Goal: Communication & Community: Answer question/provide support

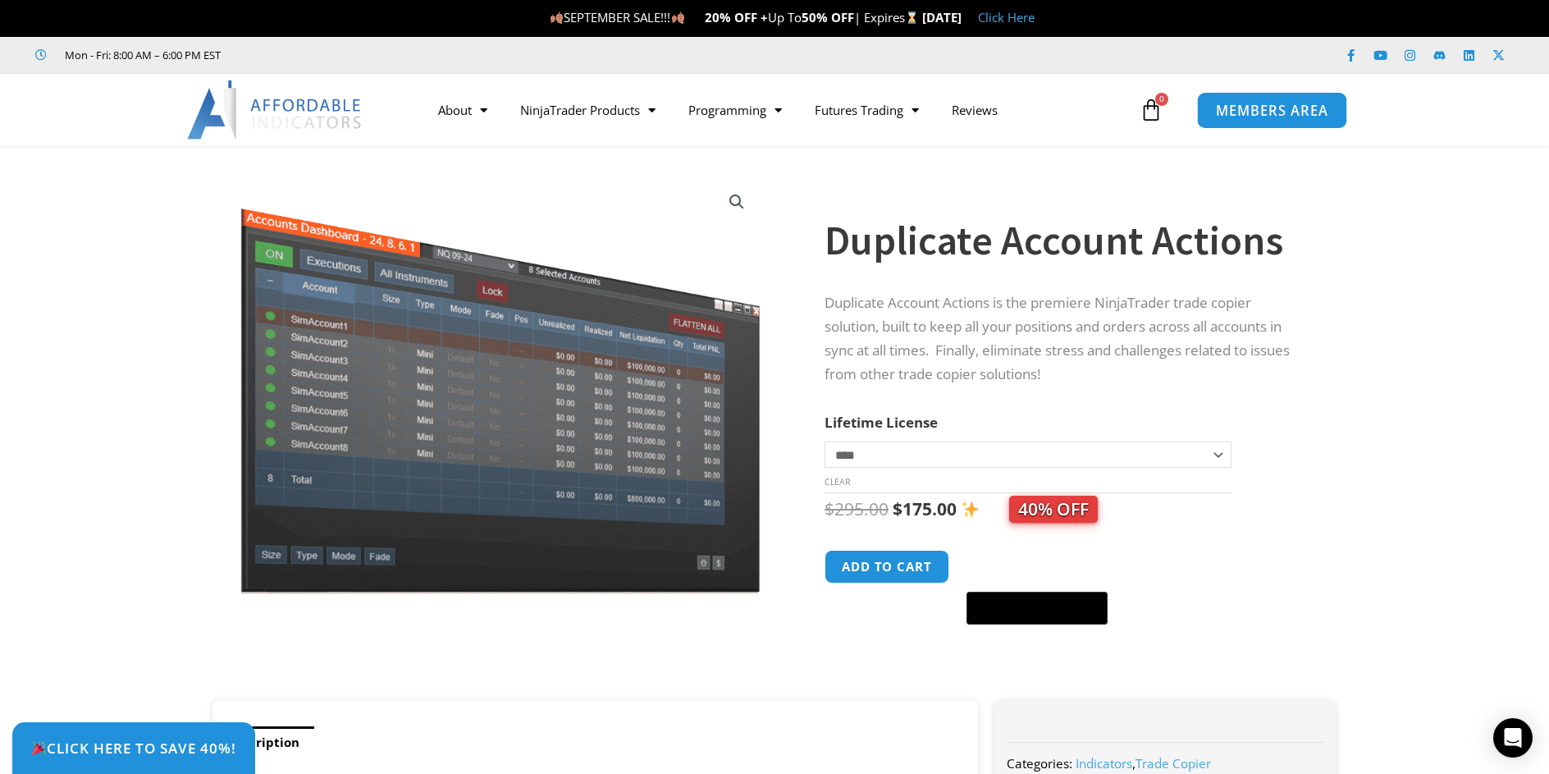
click at [1273, 108] on span "MEMBERS AREA" at bounding box center [1272, 110] width 112 height 14
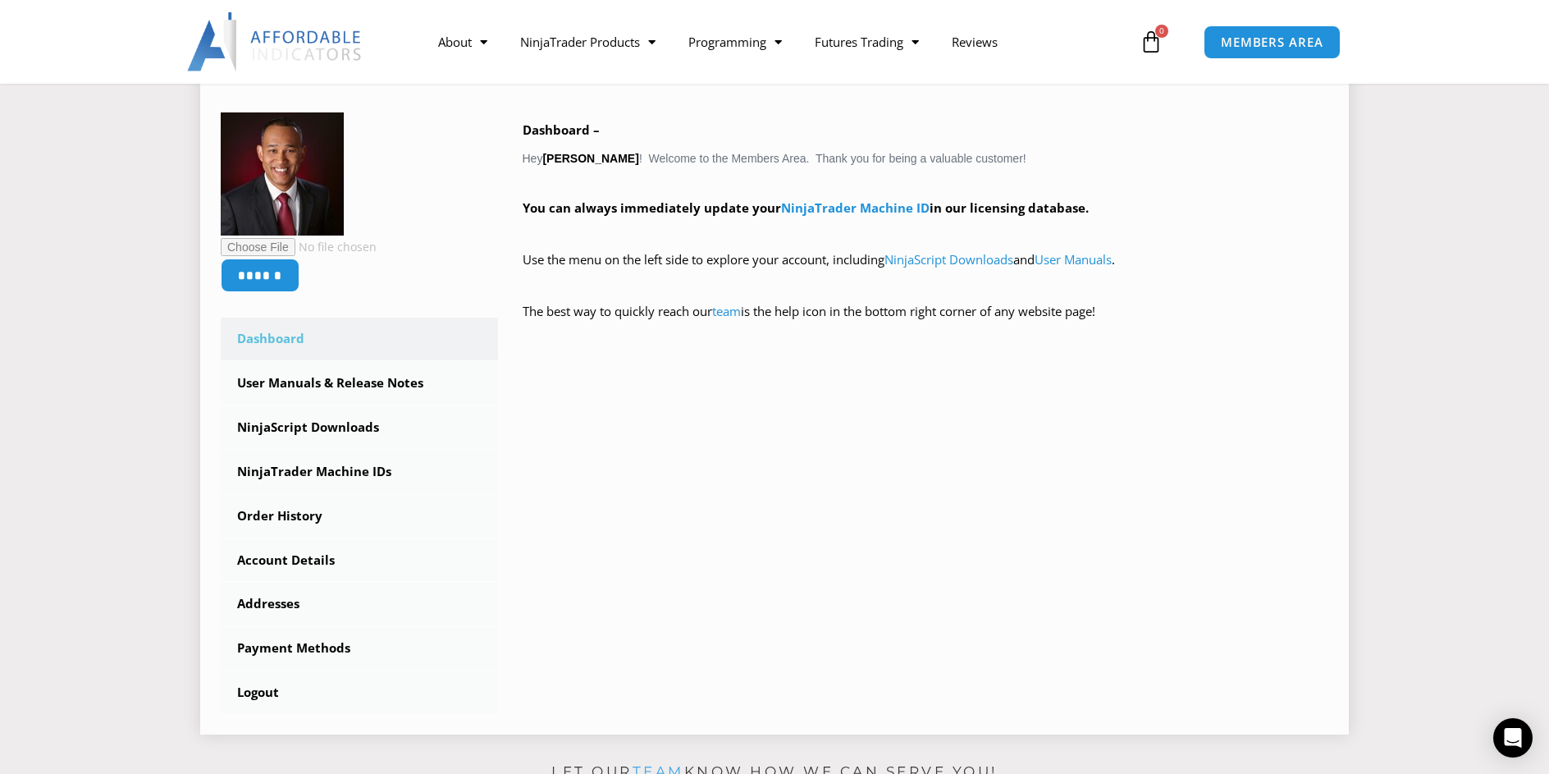
scroll to position [246, 0]
click at [1515, 743] on icon "Open Intercom Messenger" at bounding box center [1512, 737] width 19 height 21
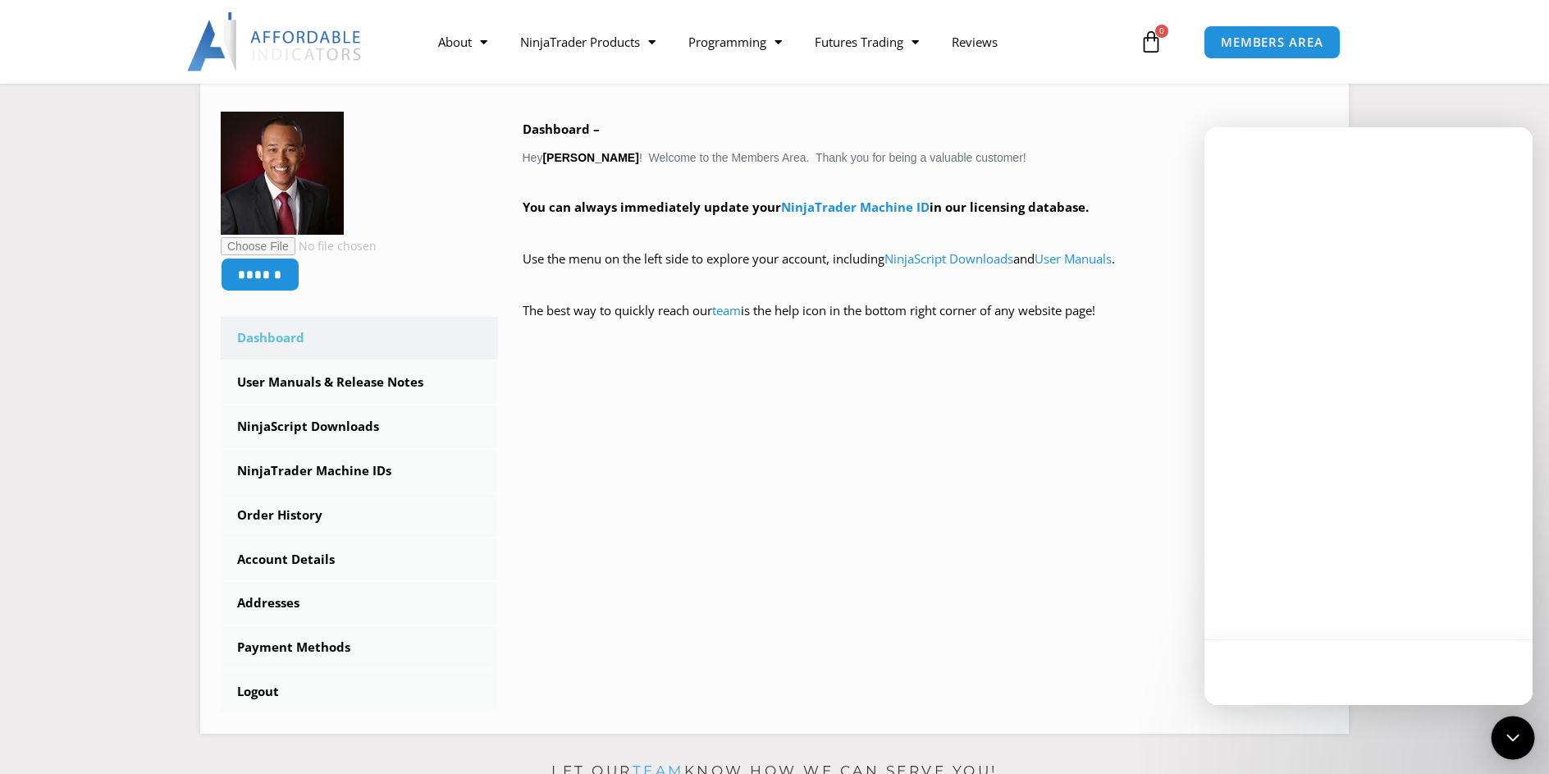
scroll to position [0, 0]
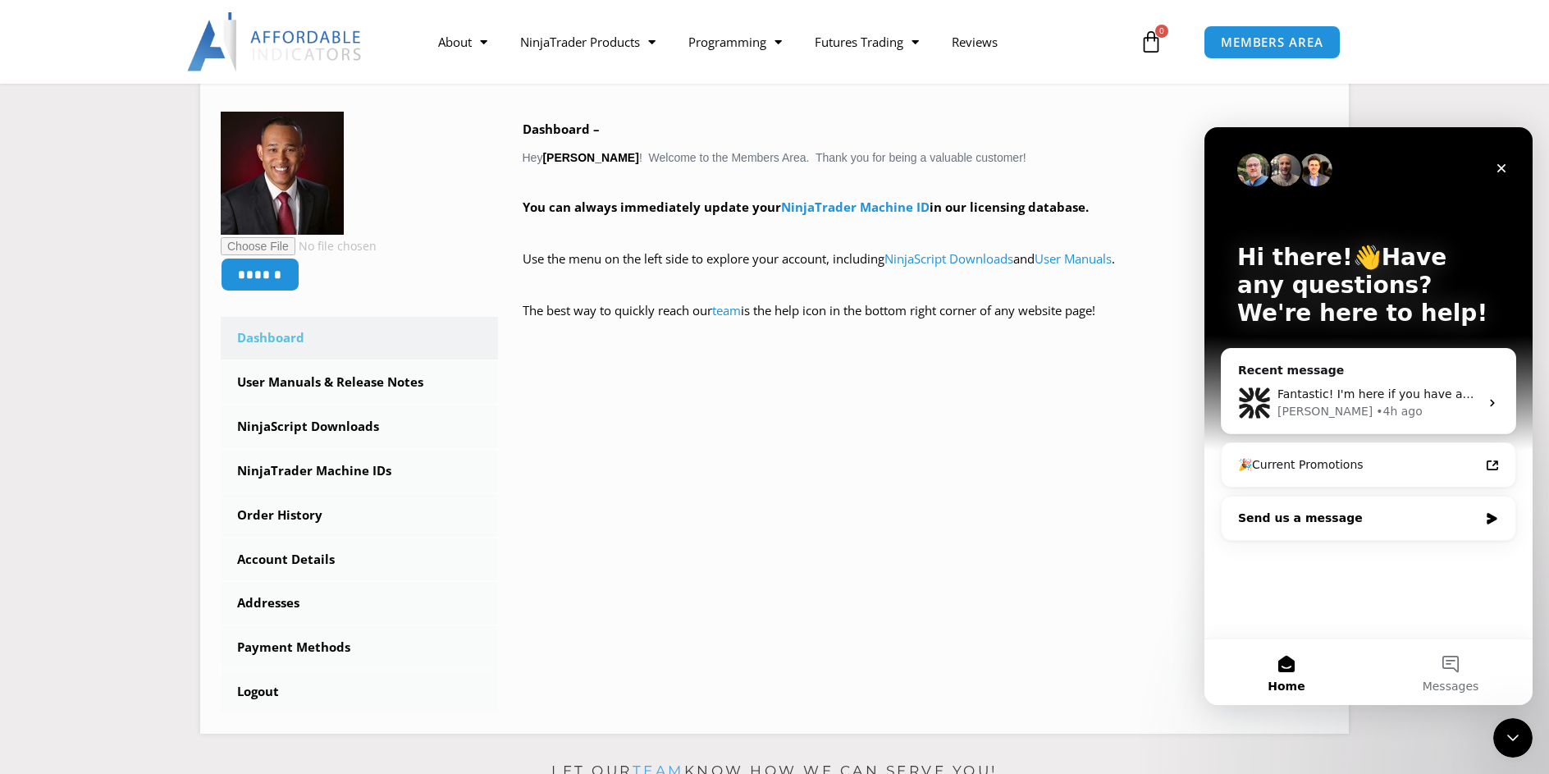
click at [1320, 519] on div "Send us a message" at bounding box center [1358, 518] width 240 height 17
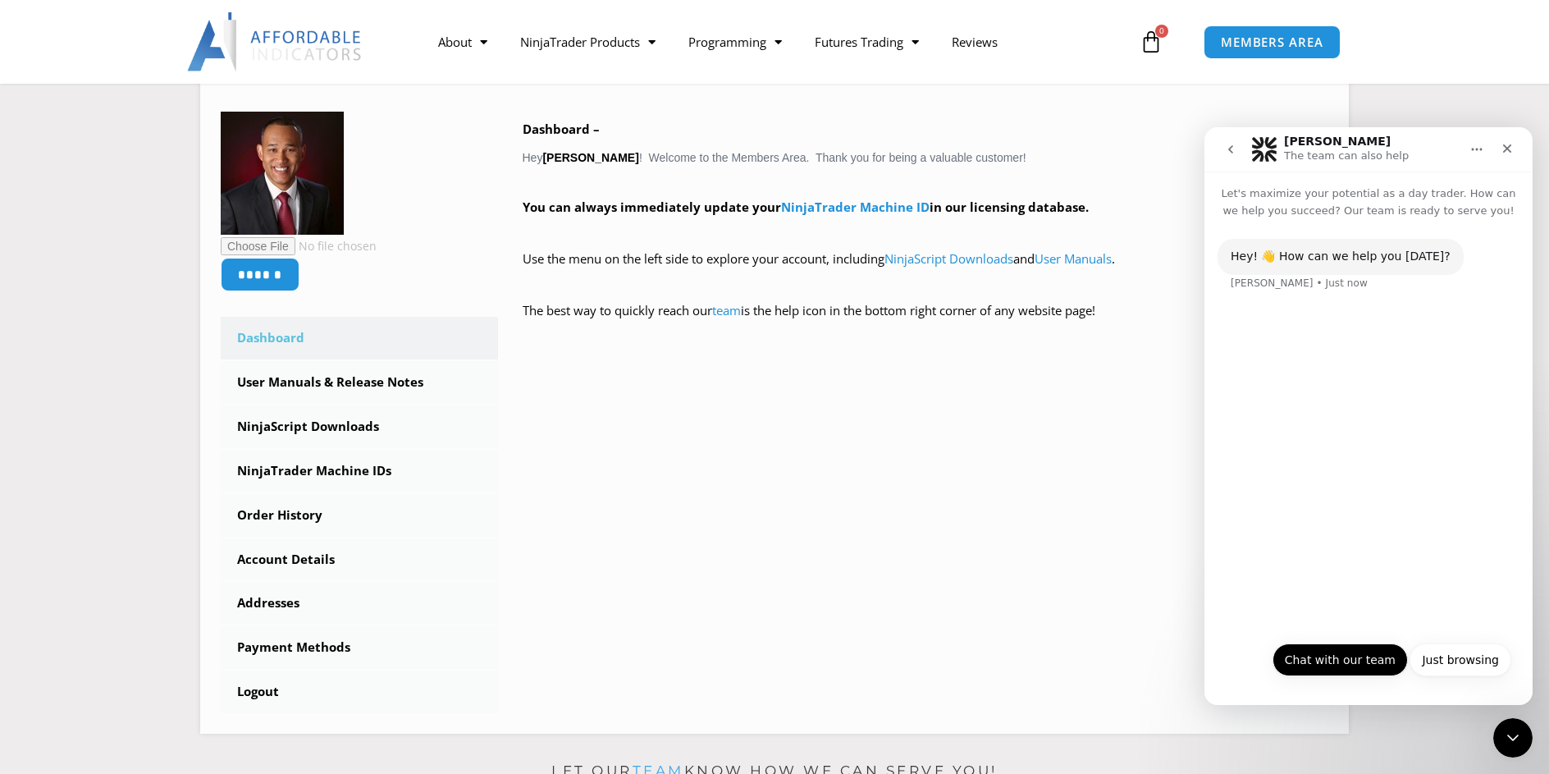
click at [1342, 658] on button "Chat with our team" at bounding box center [1340, 659] width 135 height 33
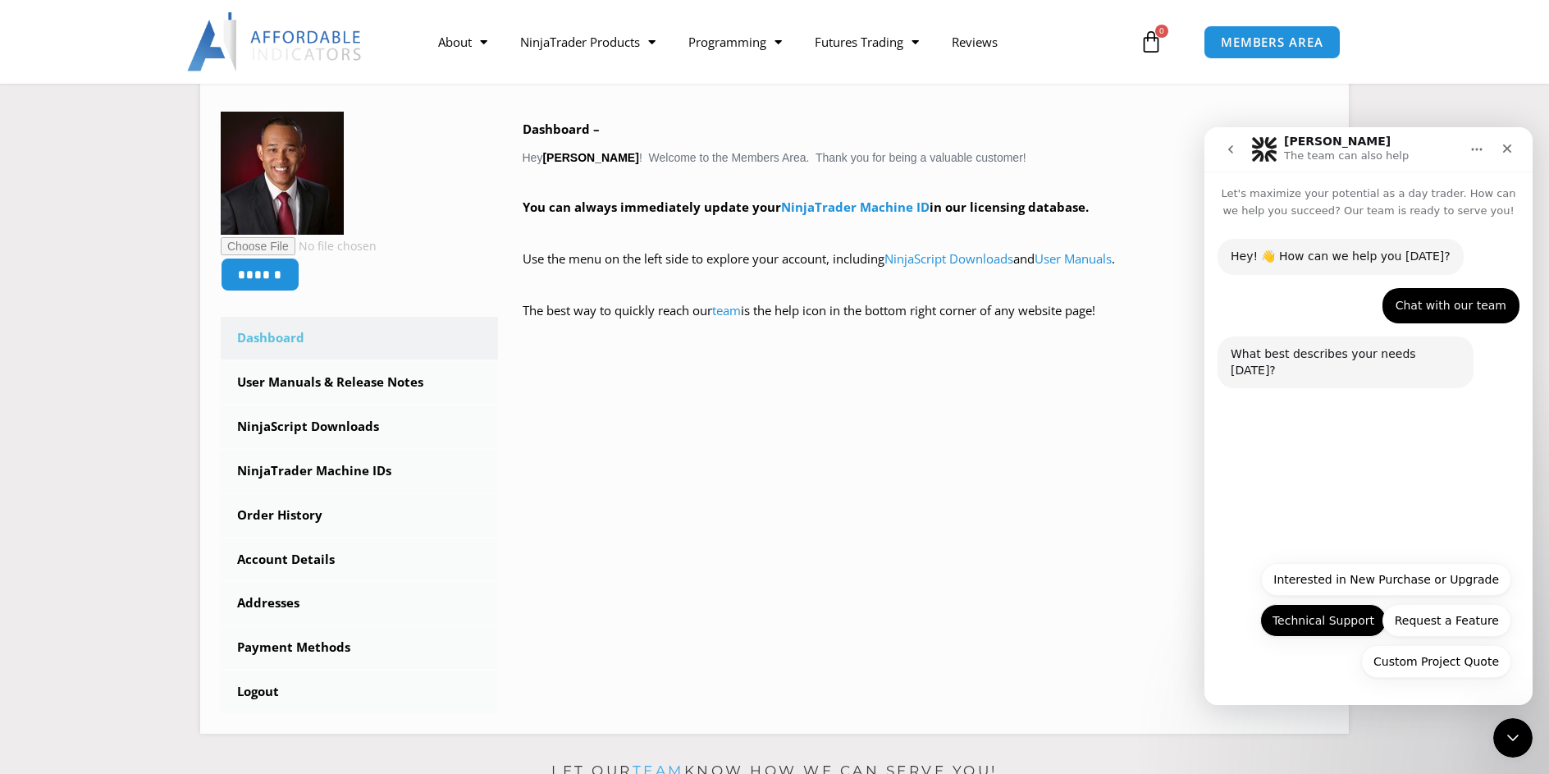
click at [1323, 618] on button "Technical Support" at bounding box center [1323, 620] width 126 height 33
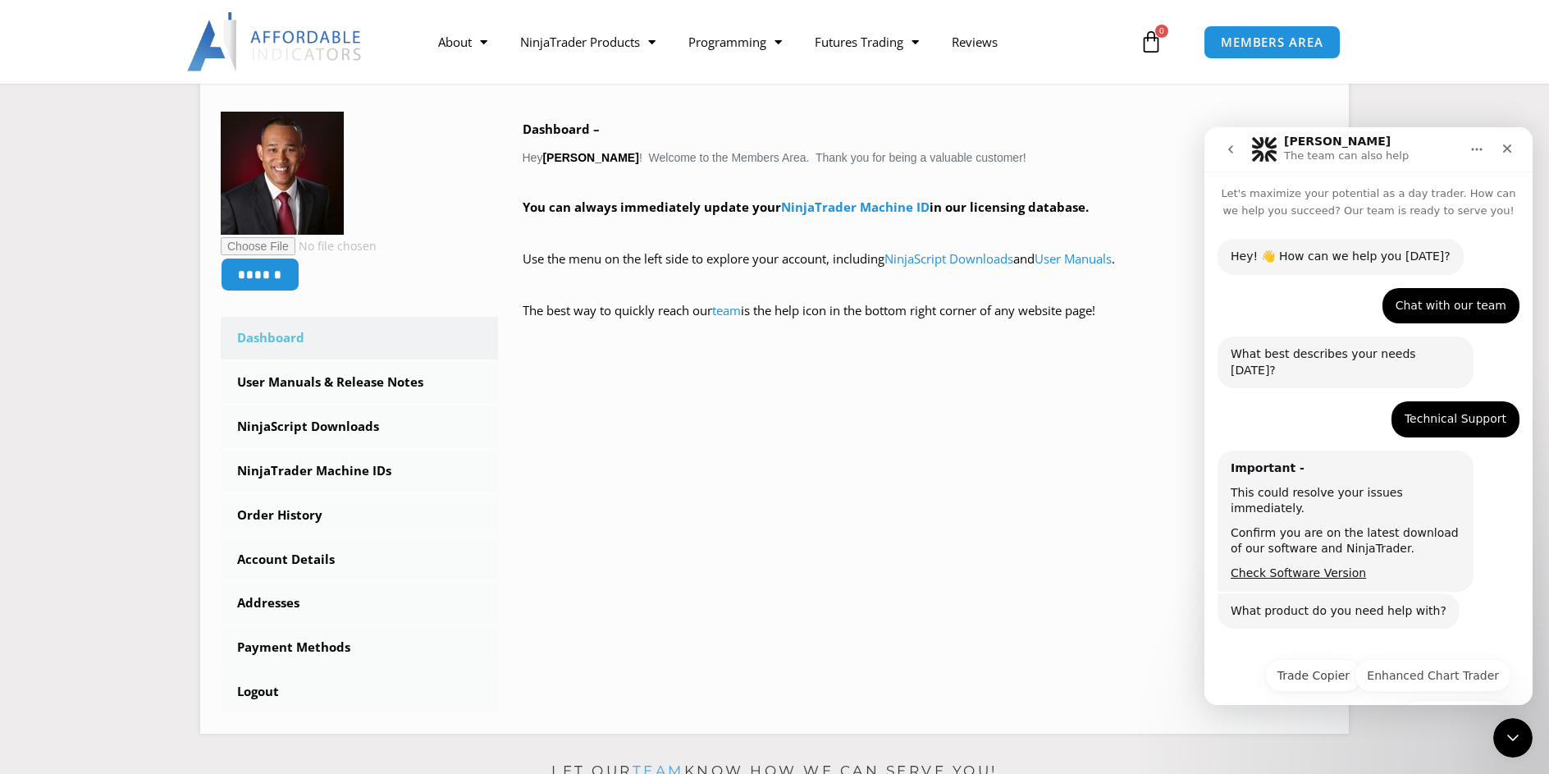
scroll to position [23, 0]
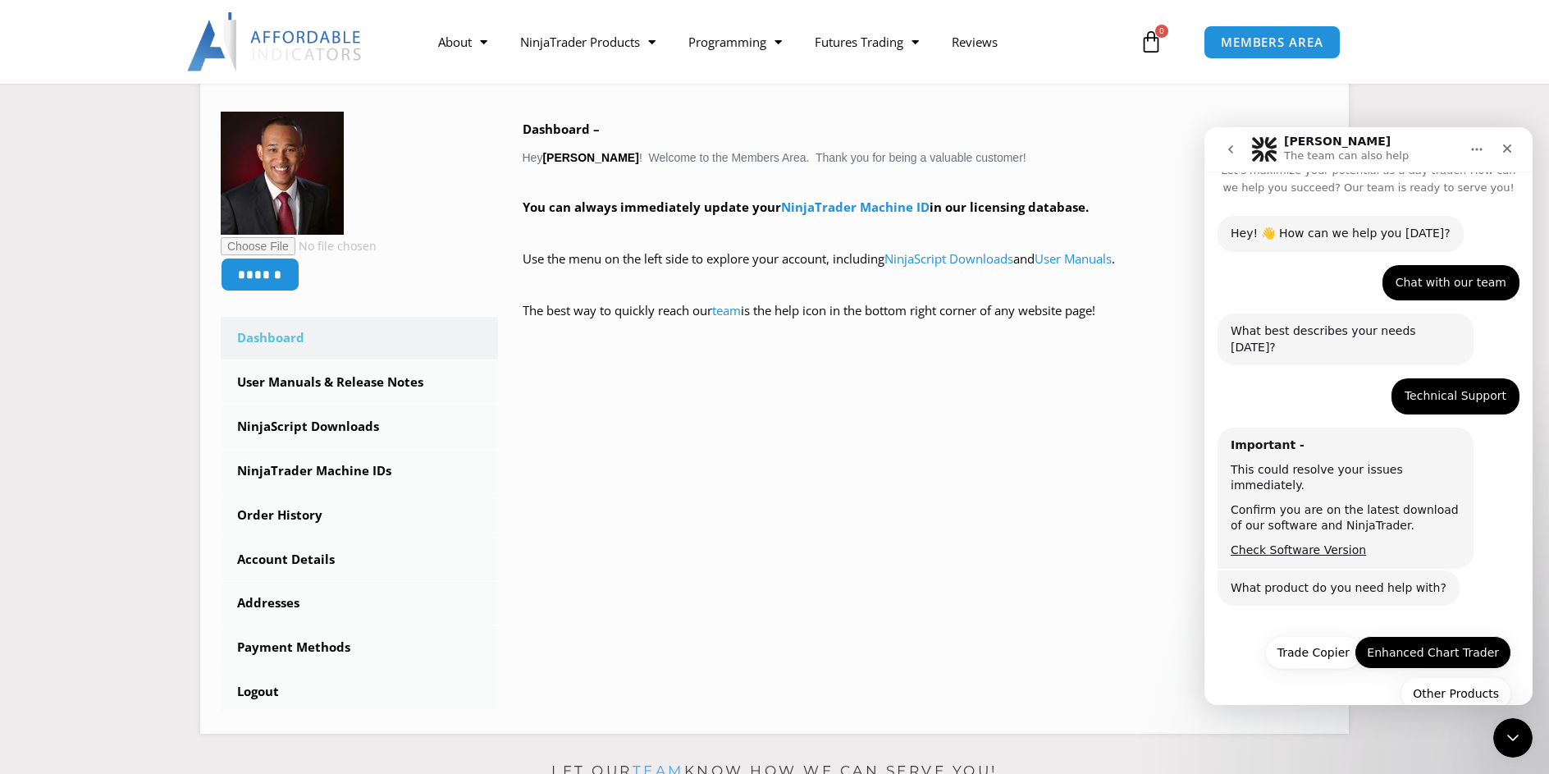
click at [1423, 636] on button "Enhanced Chart Trader" at bounding box center [1433, 652] width 157 height 33
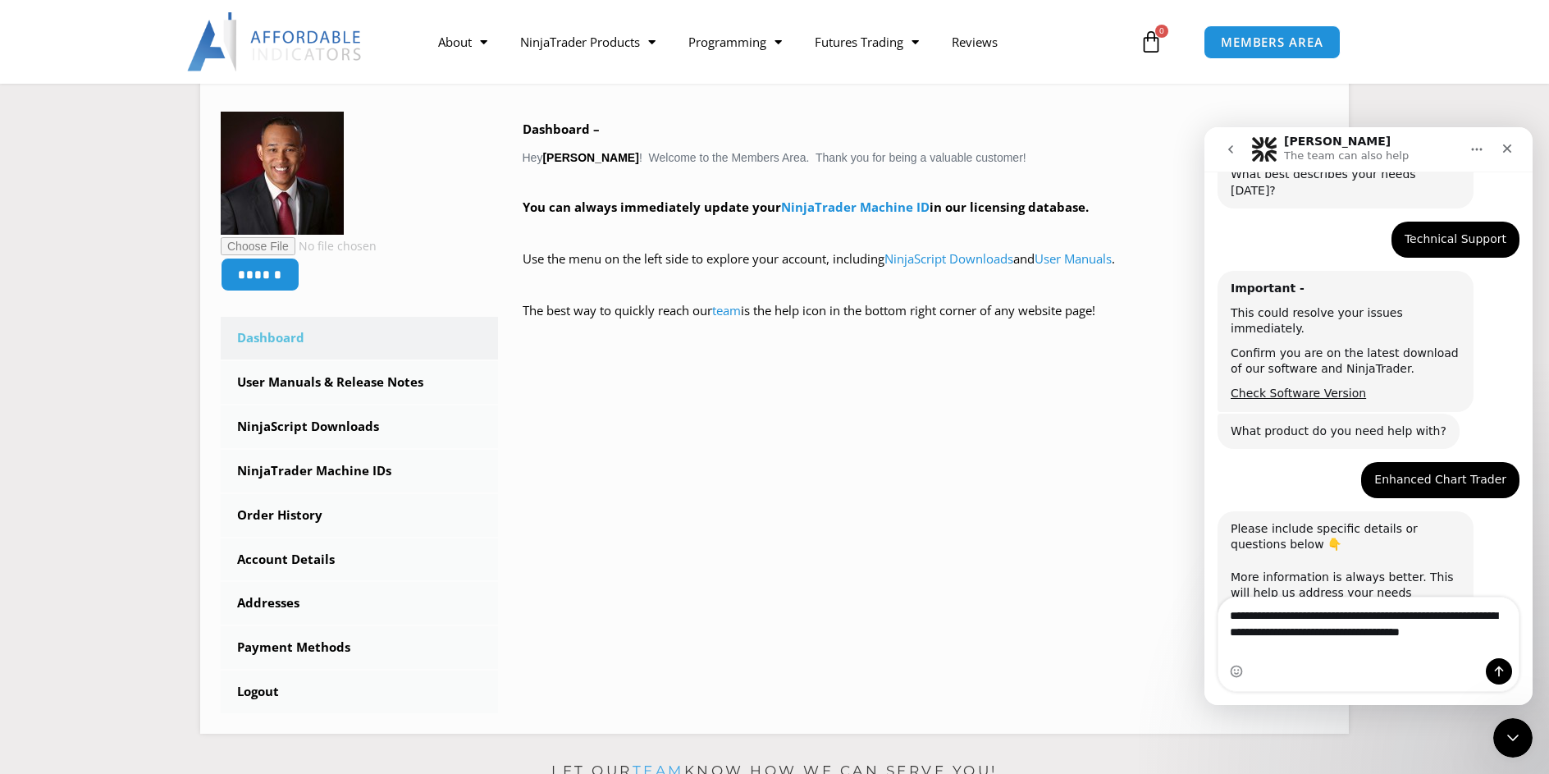
scroll to position [196, 0]
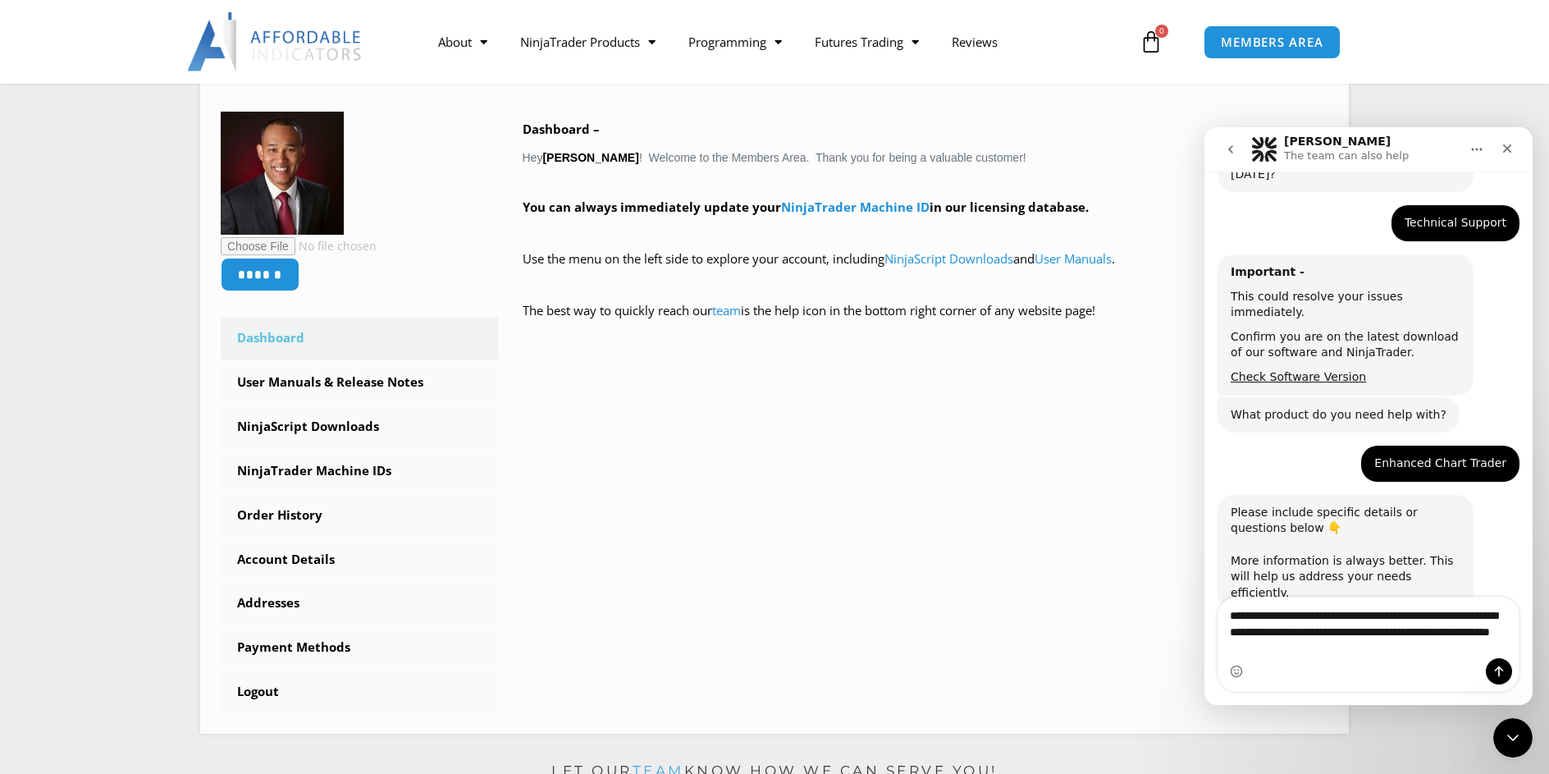
type textarea "**********"
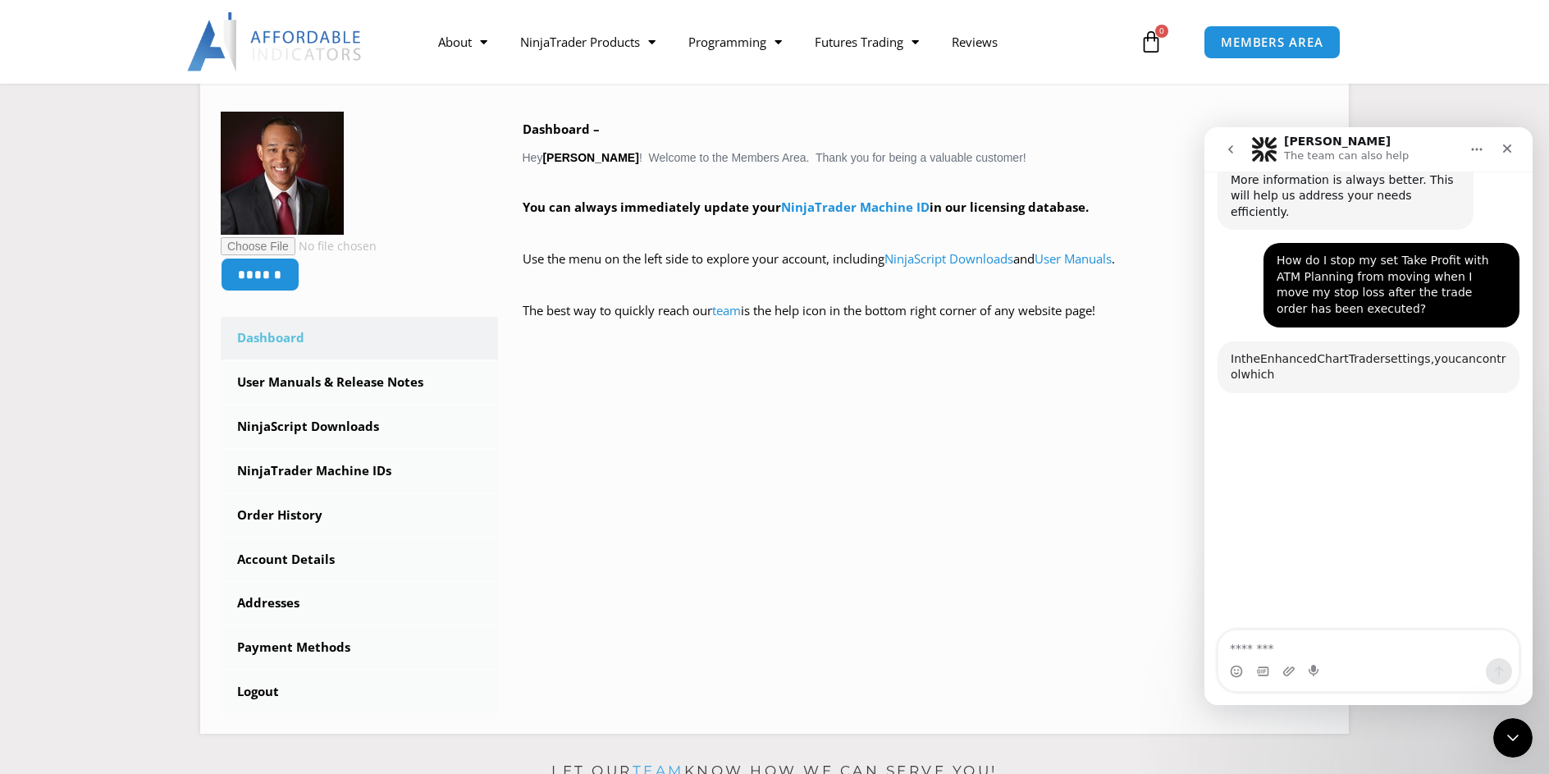
scroll to position [605, 0]
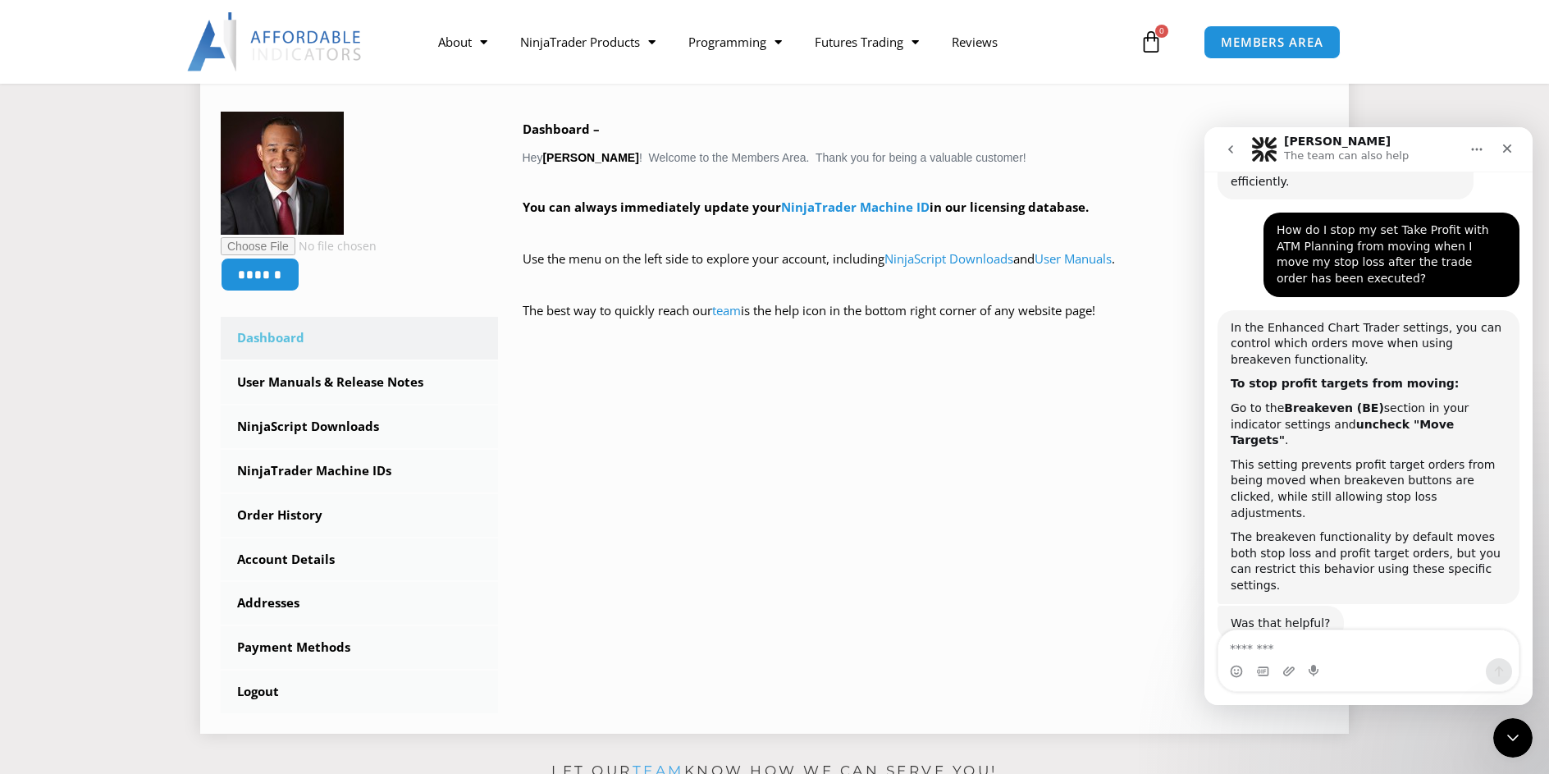
click at [215, 743] on div "****** Dashboard Subscriptions User Manuals & Release Notes NinjaScript Downloa…" at bounding box center [774, 385] width 1149 height 720
click at [1377, 647] on textarea "Message…" at bounding box center [1368, 644] width 300 height 28
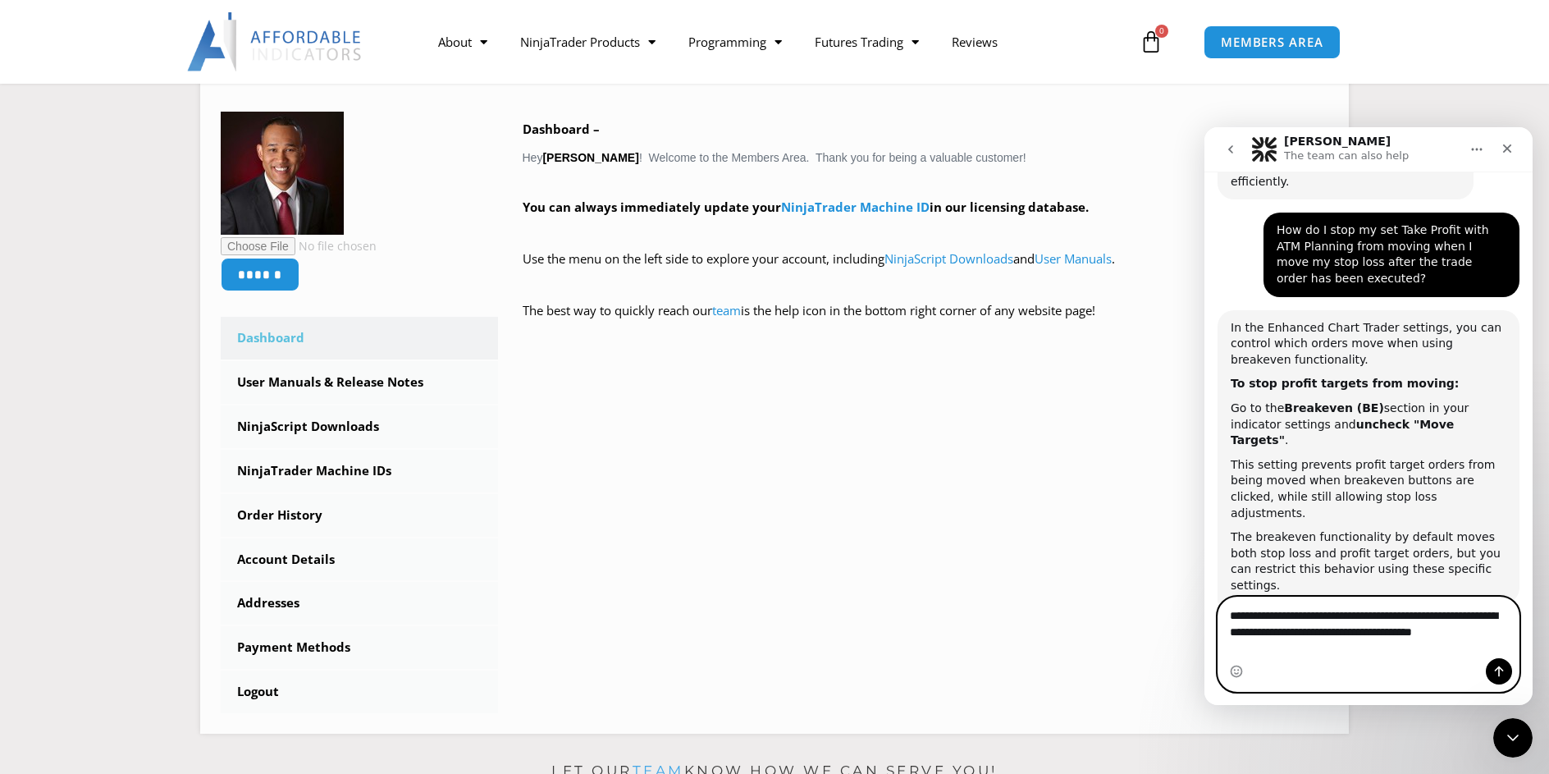
scroll to position [588, 0]
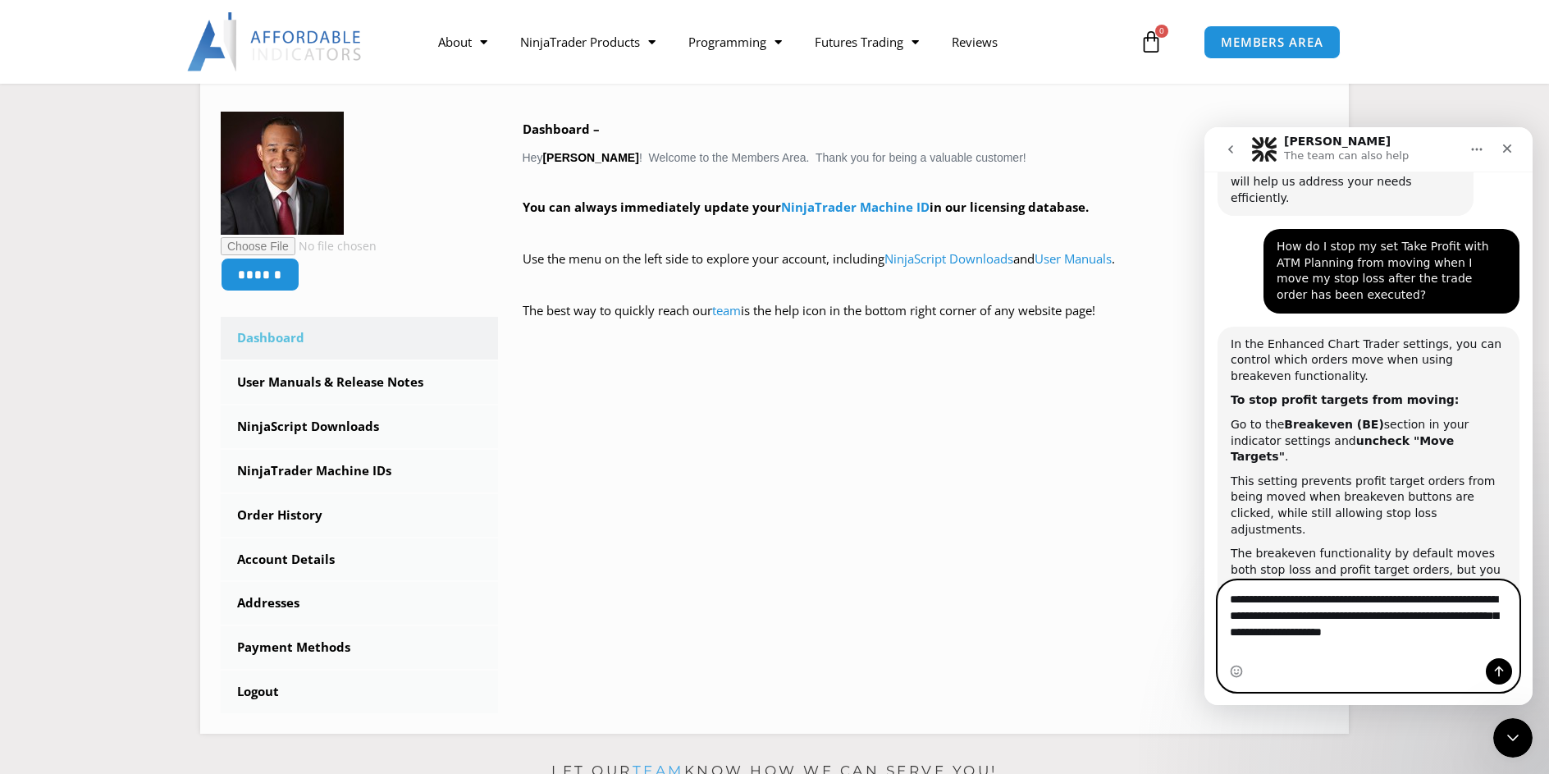
type textarea "**********"
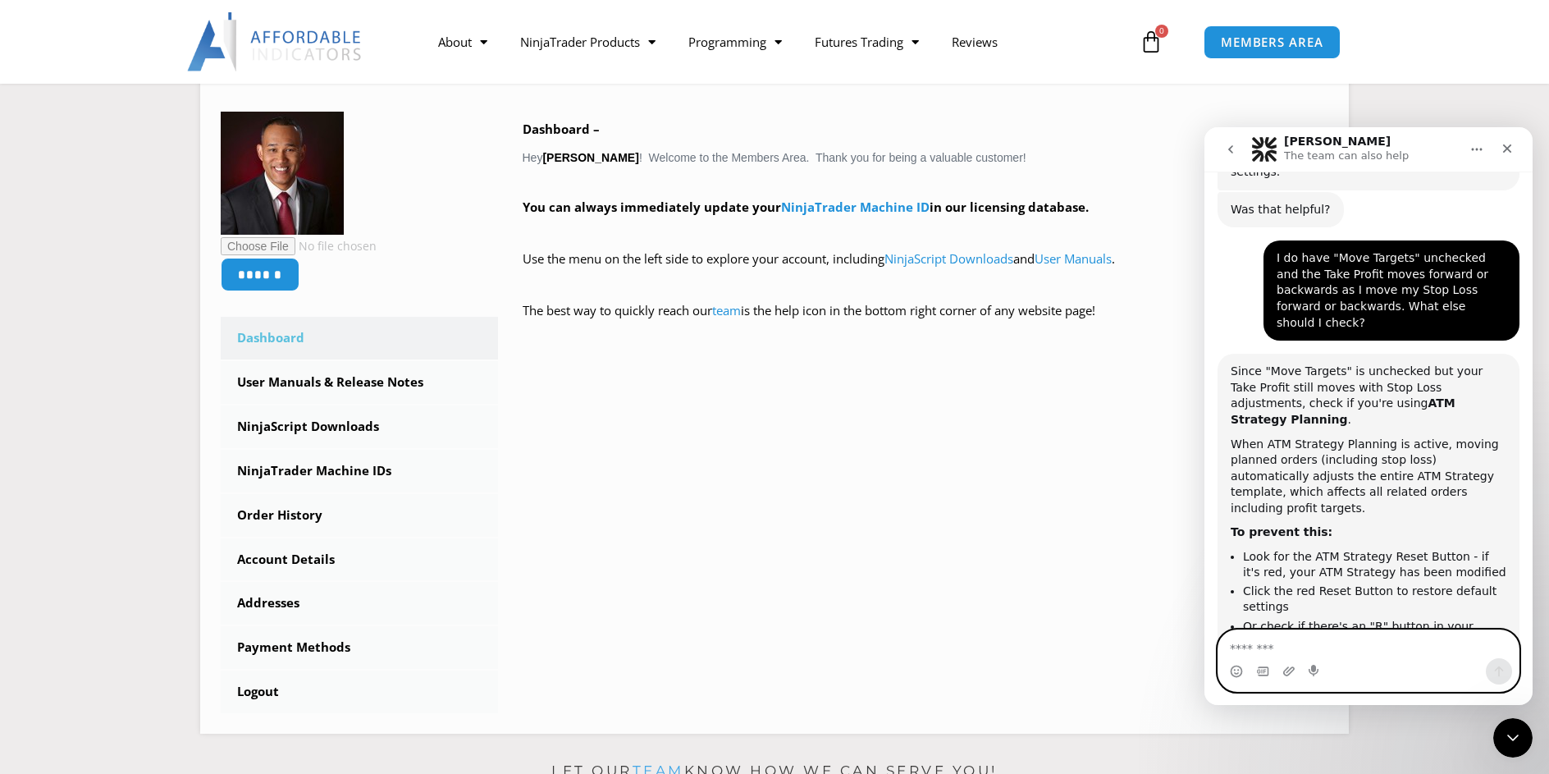
scroll to position [1033, 0]
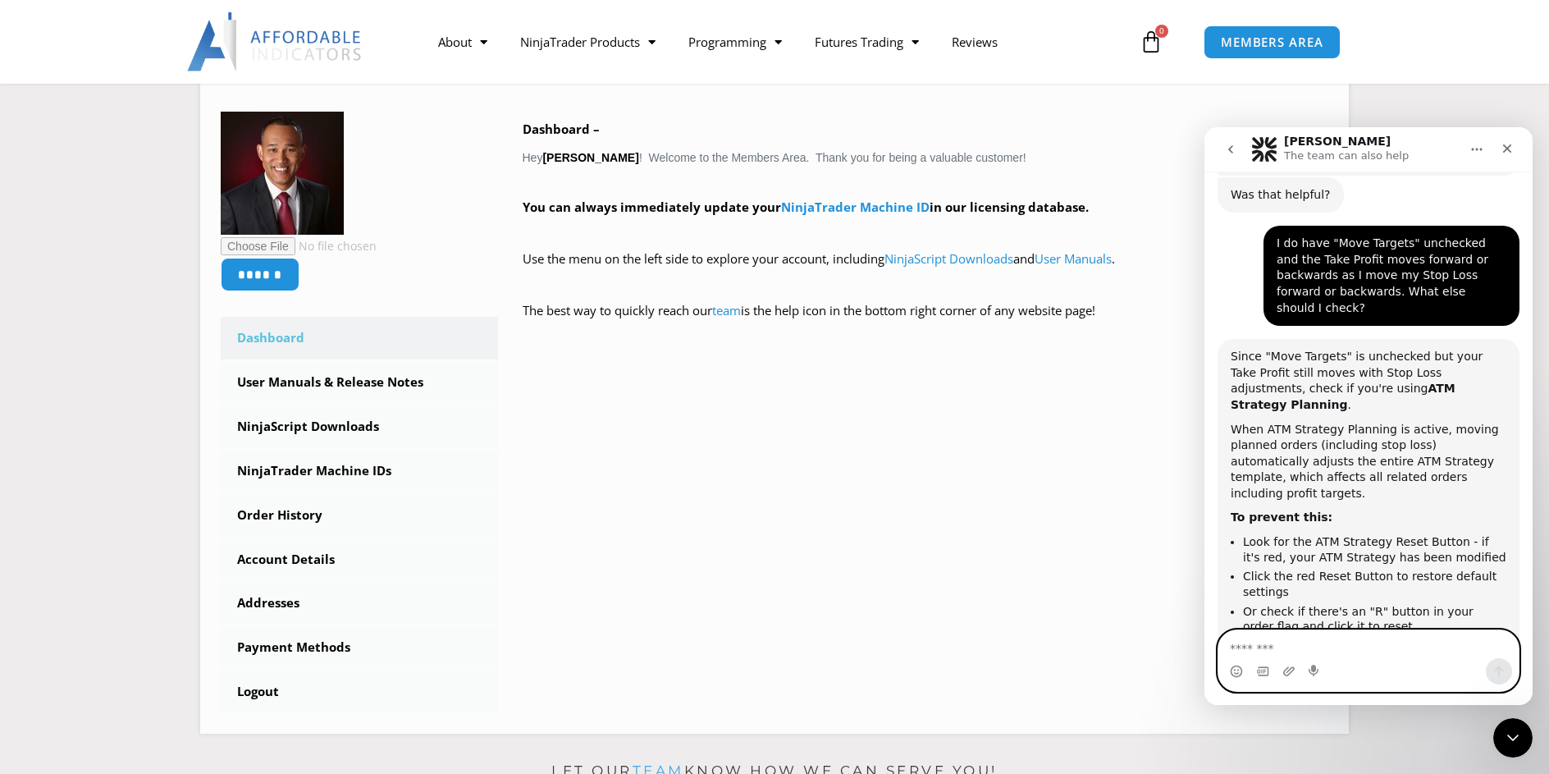
click at [1383, 647] on textarea "Message…" at bounding box center [1368, 644] width 300 height 28
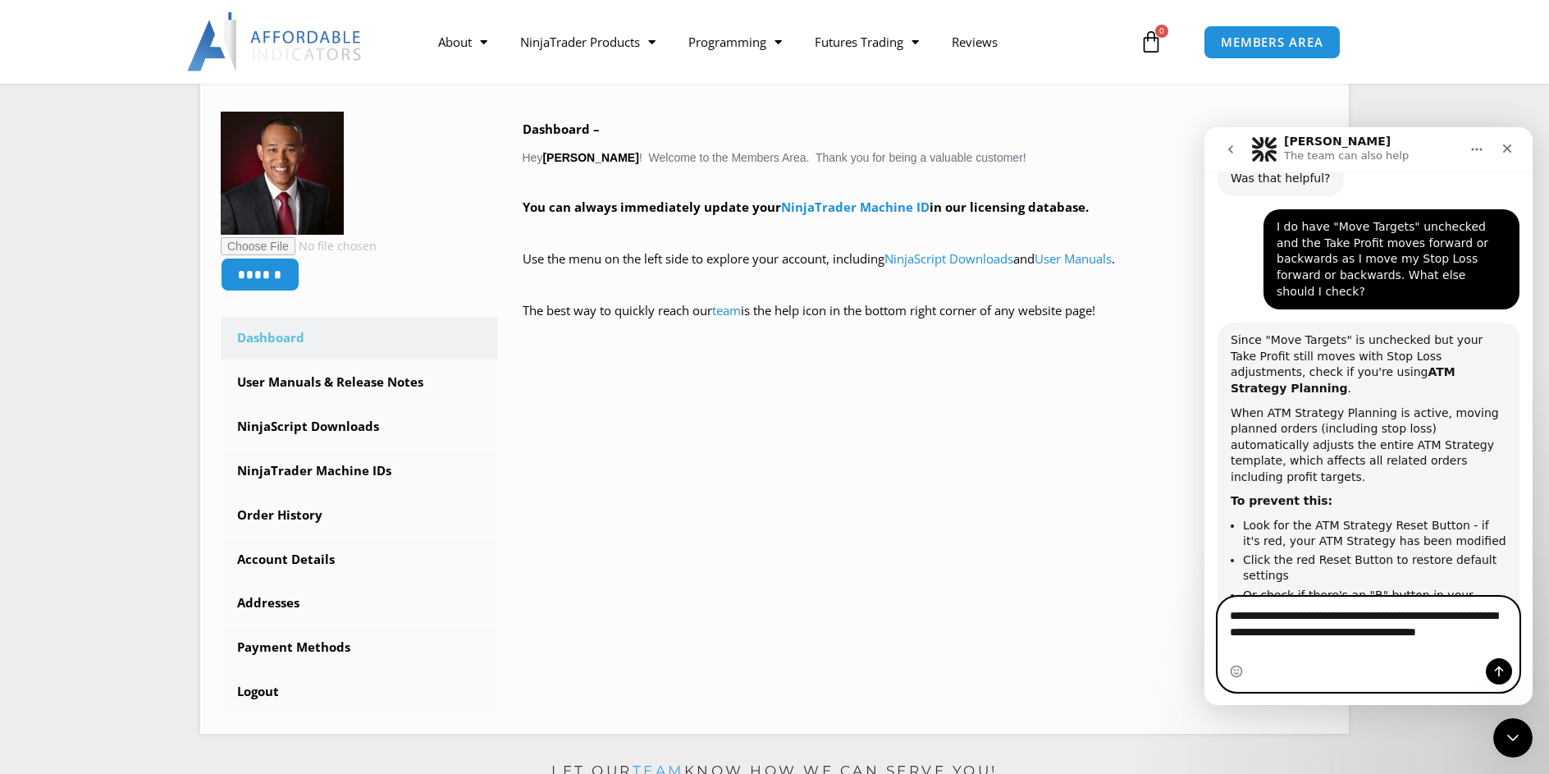
scroll to position [1063, 0]
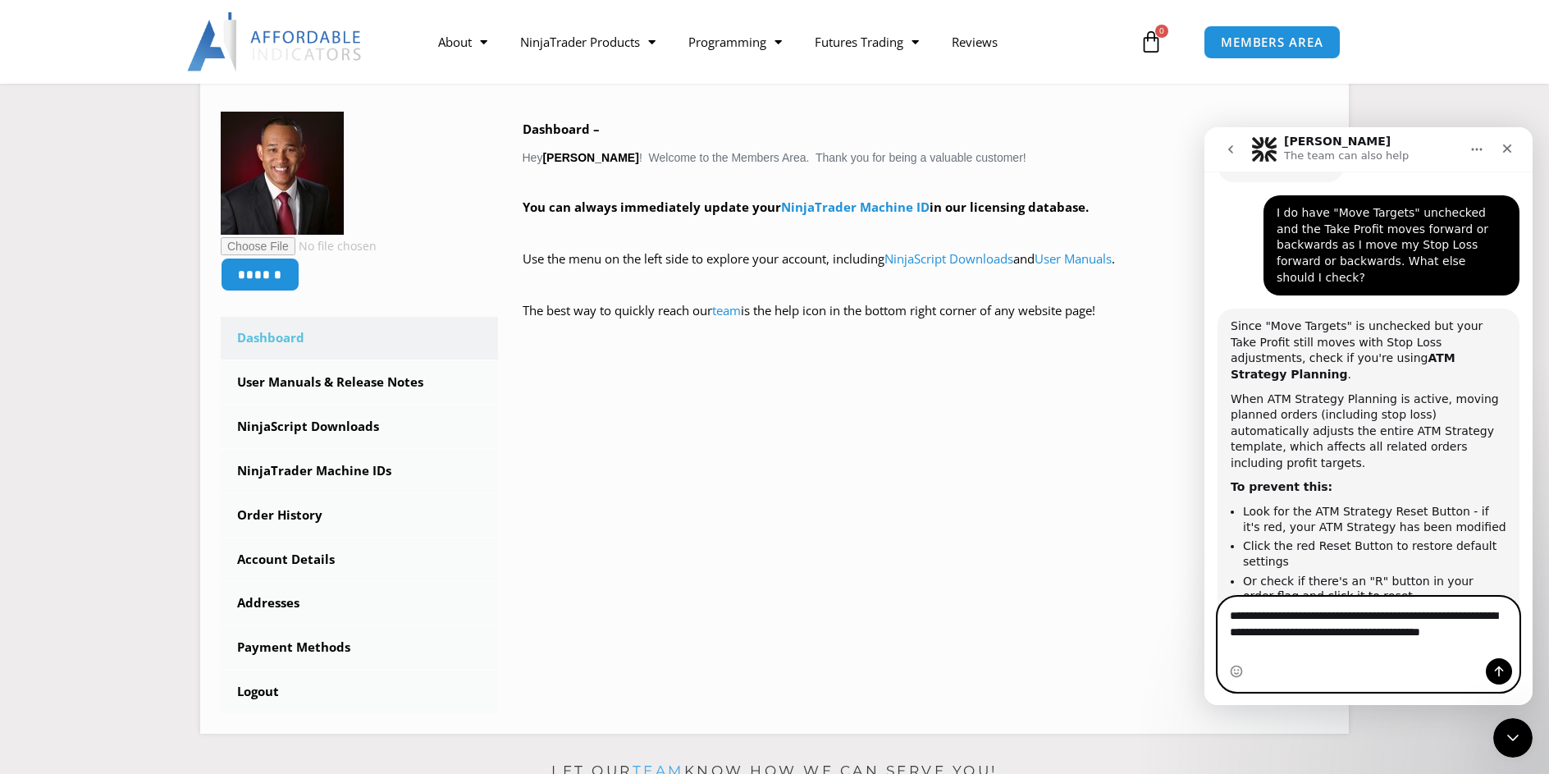
type textarea "**********"
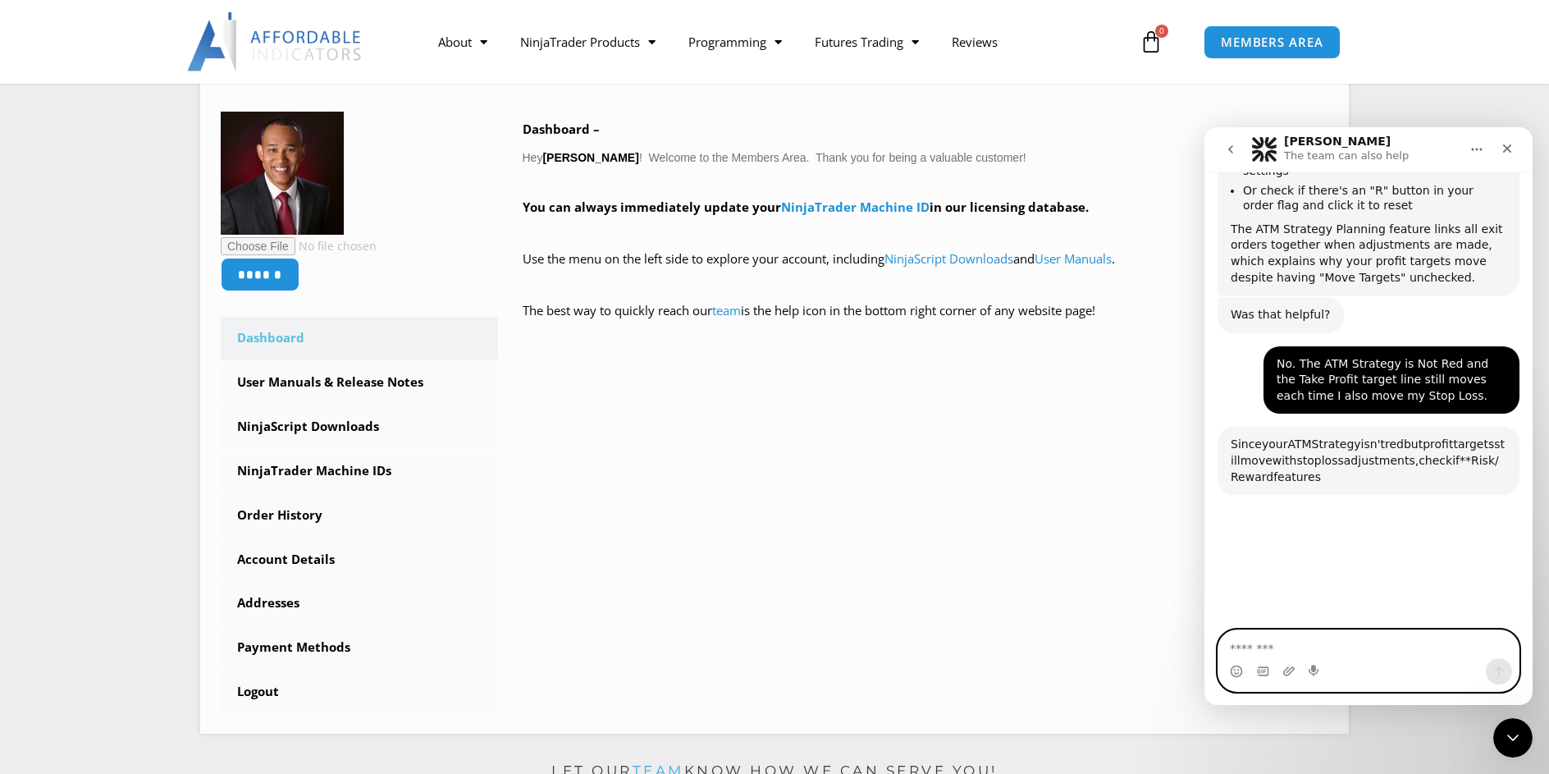
scroll to position [1474, 0]
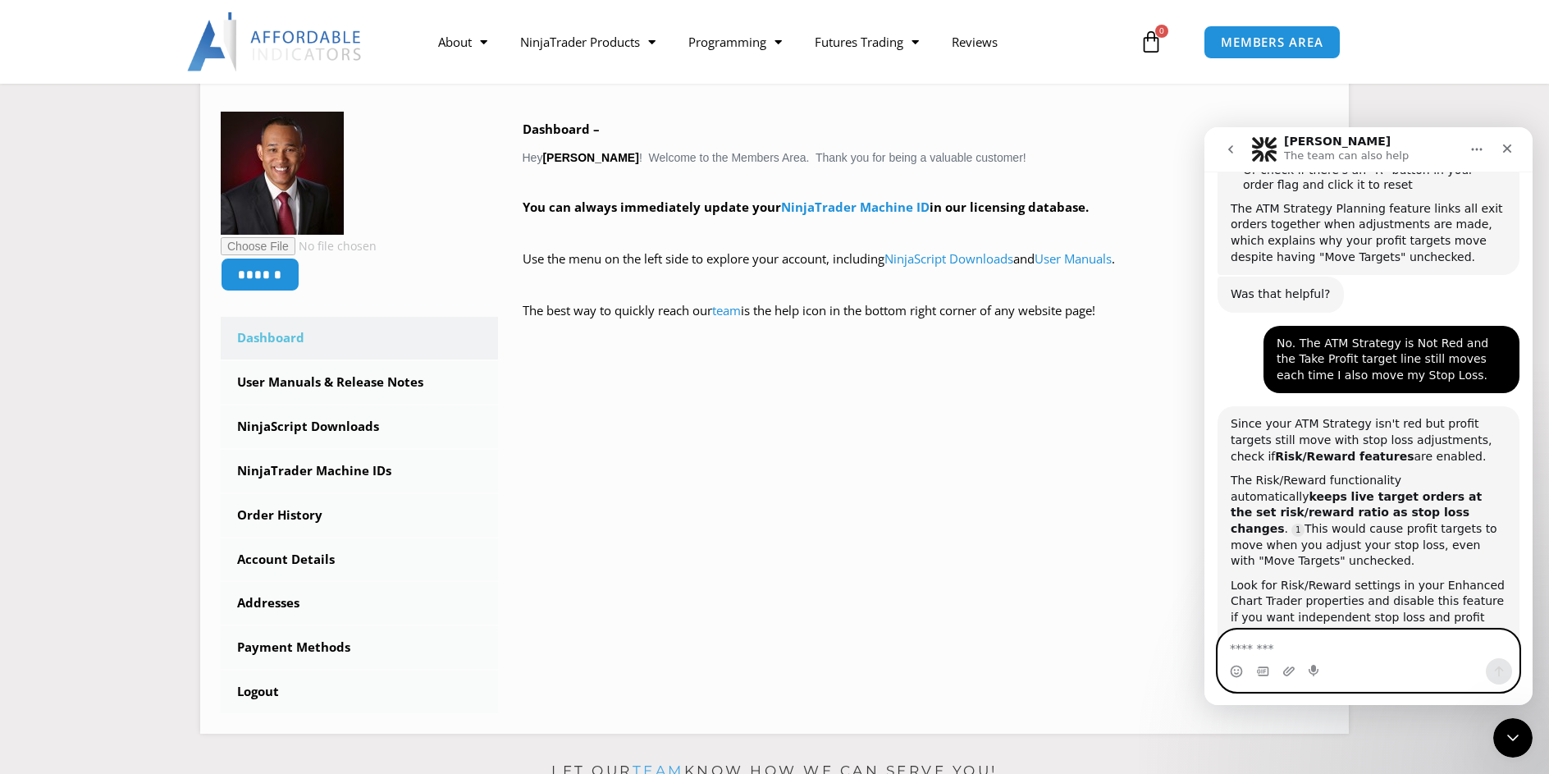
click at [1453, 647] on textarea "Message…" at bounding box center [1368, 644] width 300 height 28
click at [1400, 646] on textarea "Message…" at bounding box center [1368, 644] width 300 height 28
type textarea "**********"
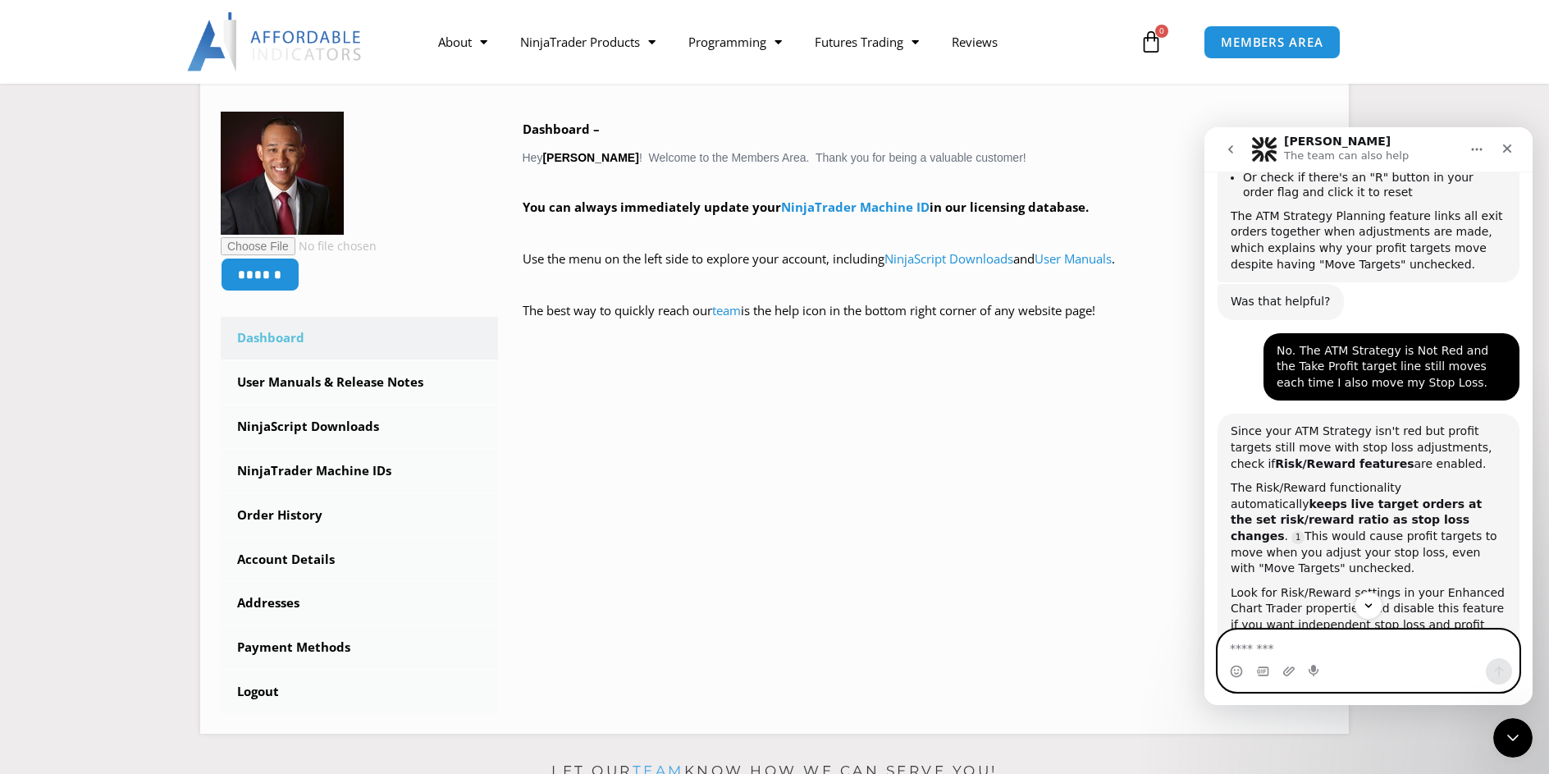
scroll to position [1474, 0]
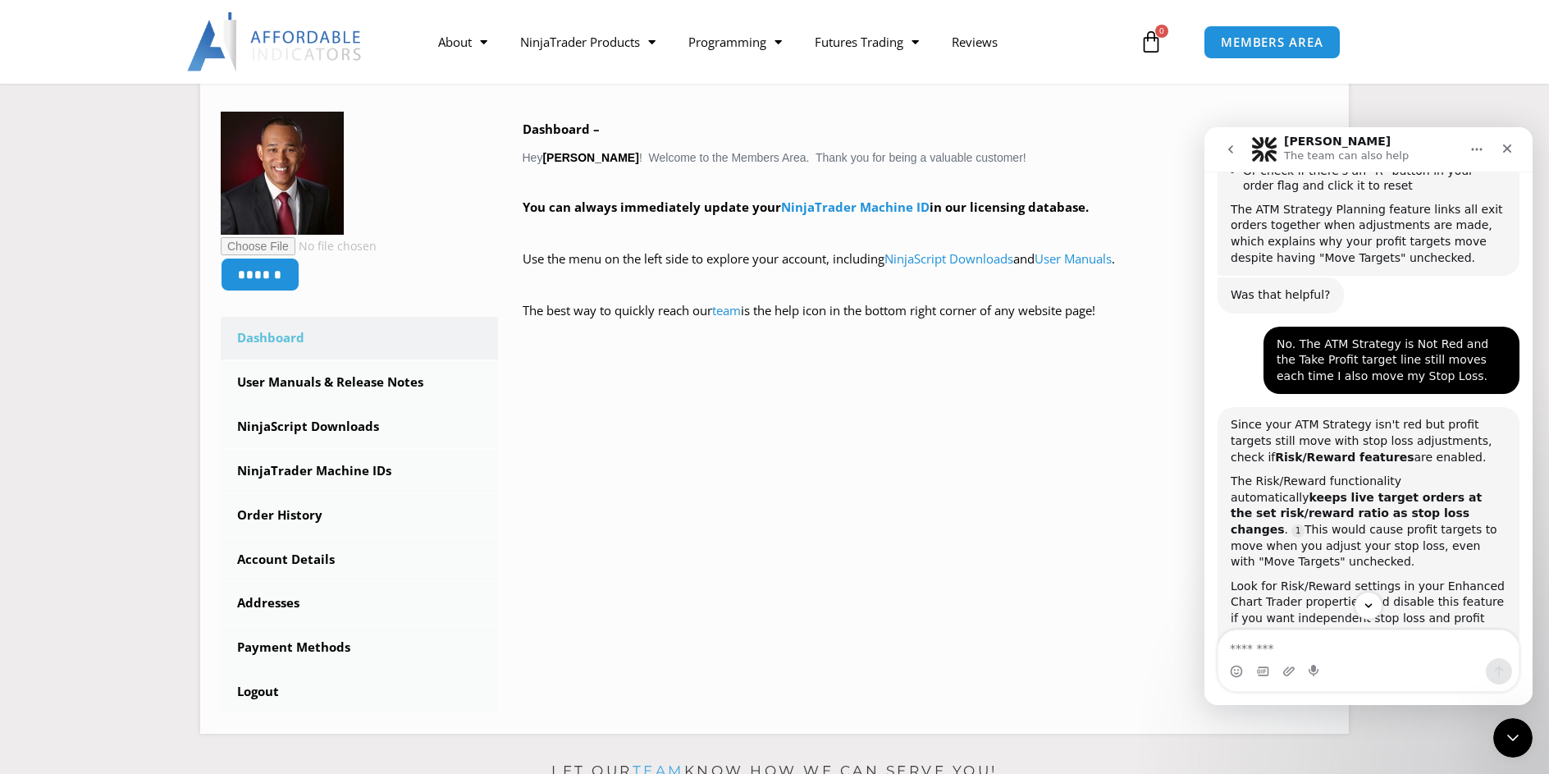
click at [1231, 149] on icon "go back" at bounding box center [1230, 149] width 13 height 13
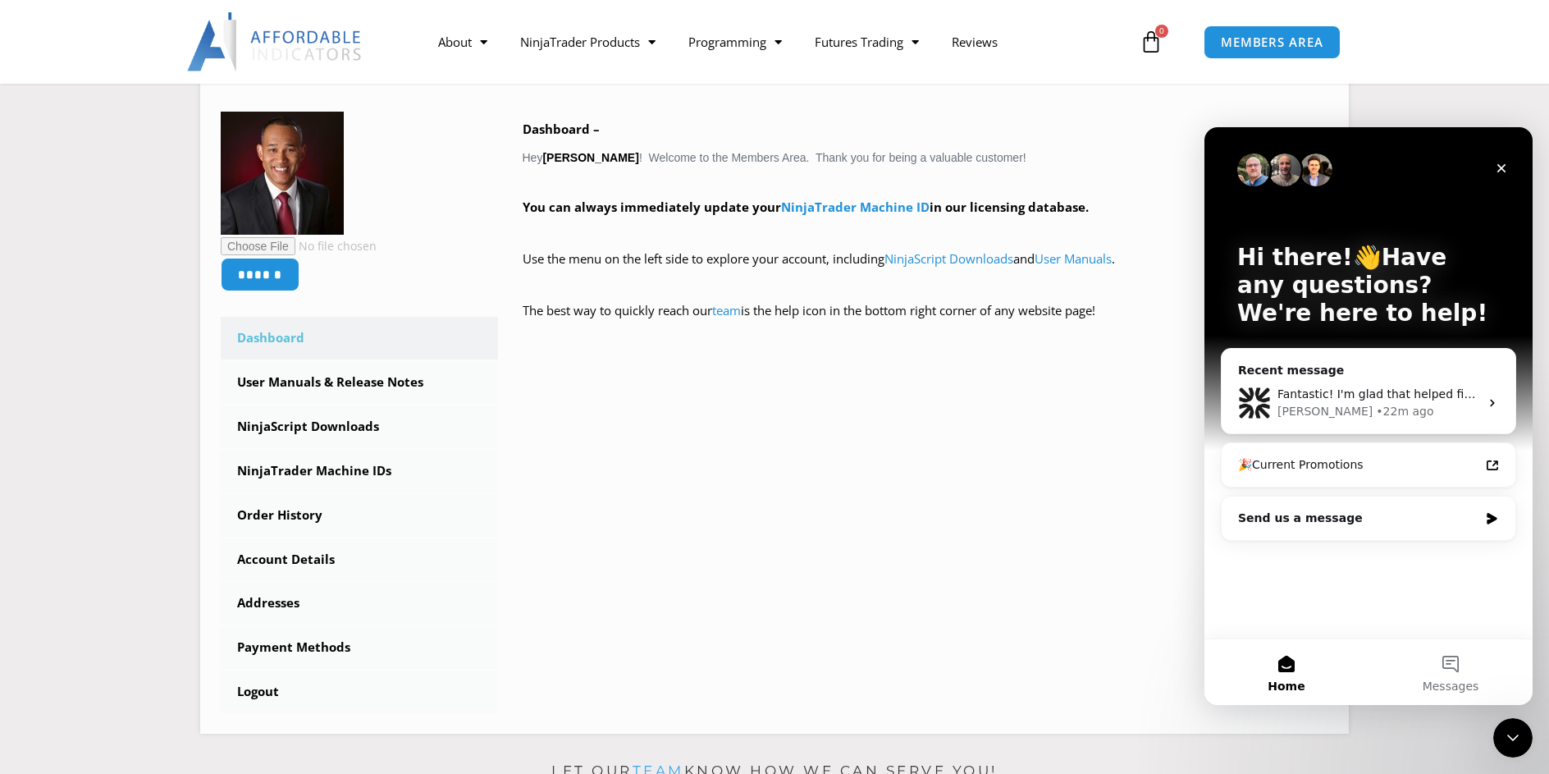
scroll to position [0, 0]
click at [1379, 512] on div "Send us a message" at bounding box center [1358, 518] width 240 height 17
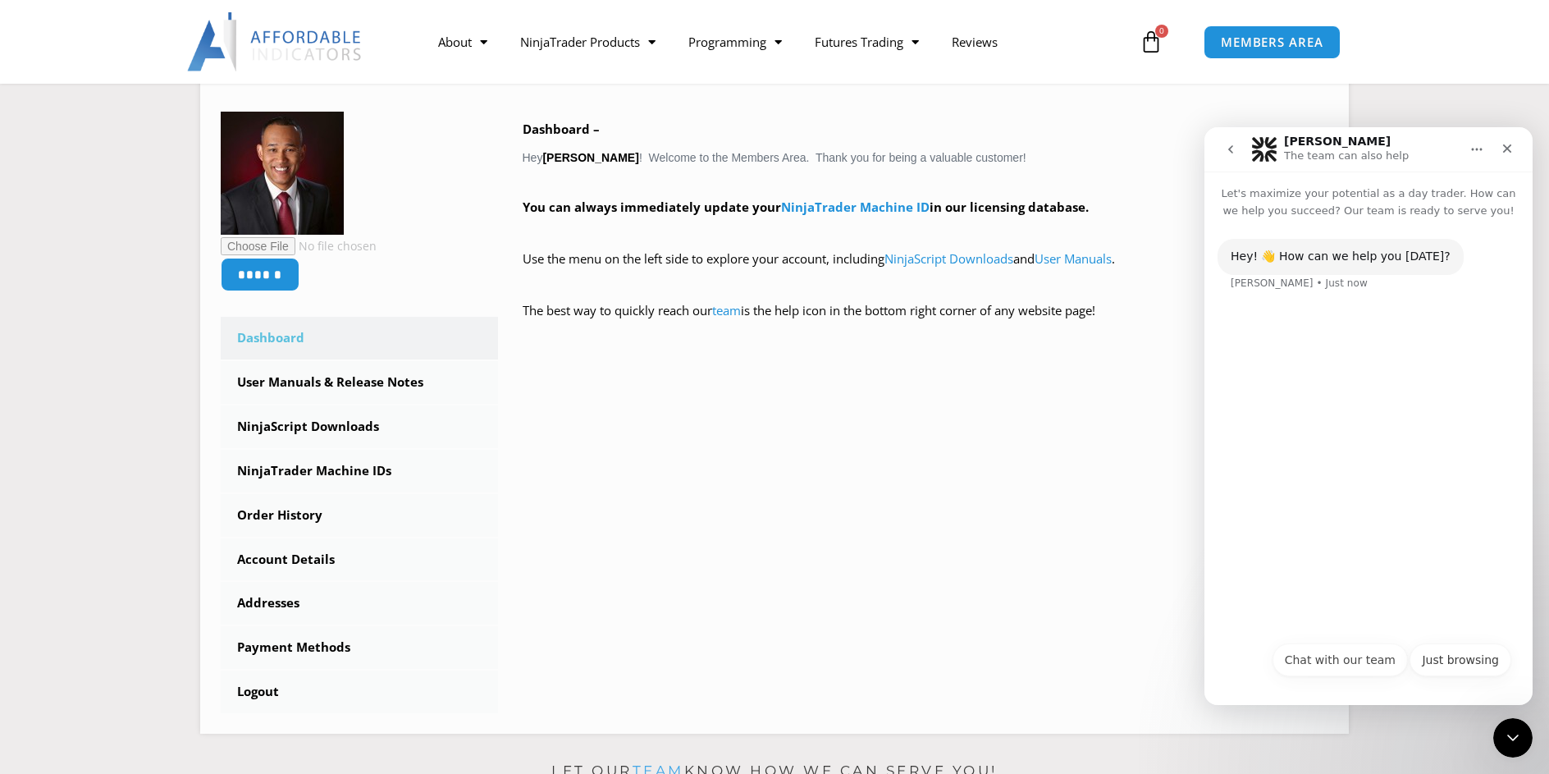
click at [1236, 153] on icon "go back" at bounding box center [1230, 149] width 13 height 13
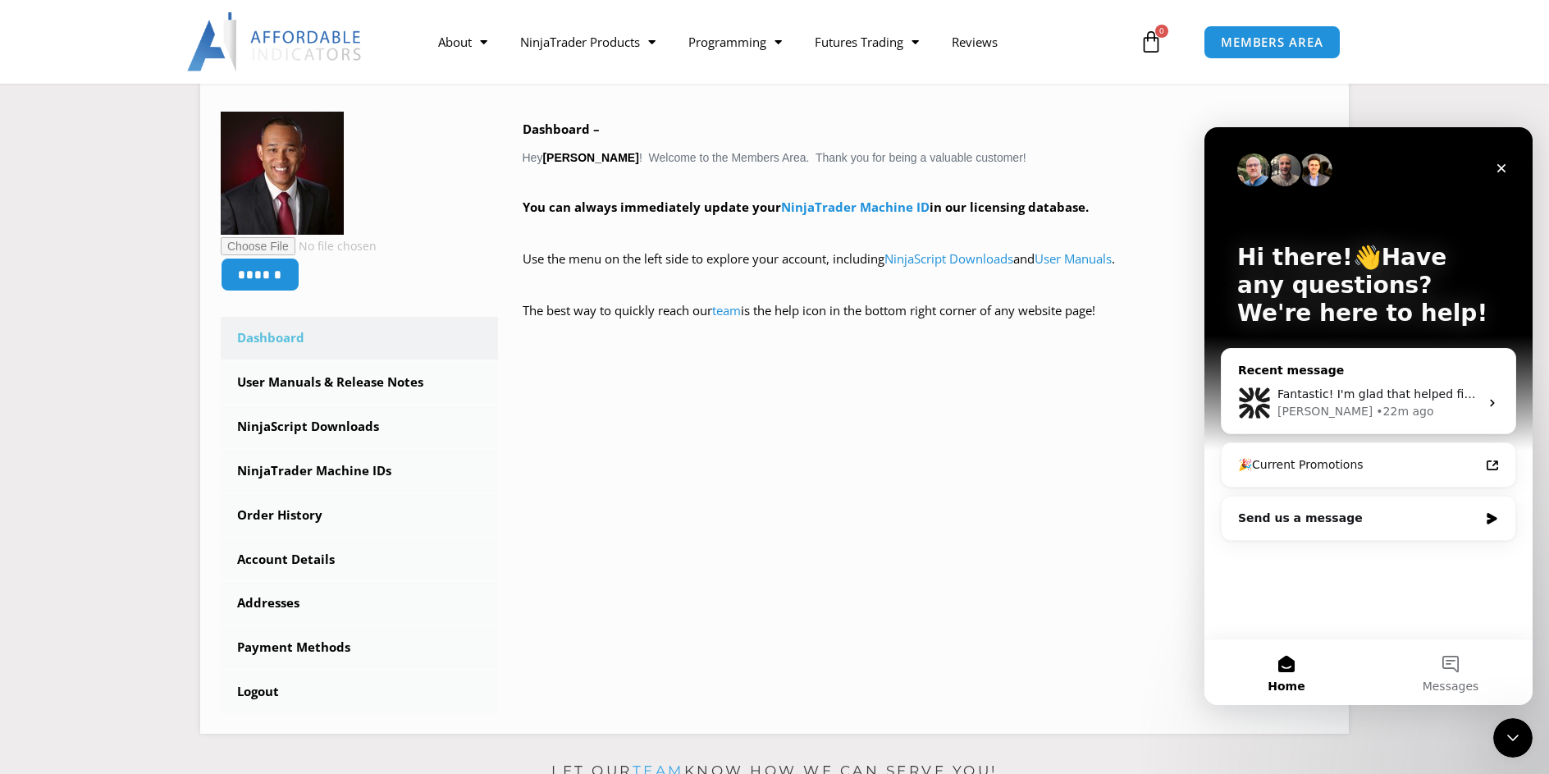
click at [1410, 385] on div "Fantastic! I'm glad that helped fix the issue. If you have any more questions o…" at bounding box center [1369, 402] width 294 height 61
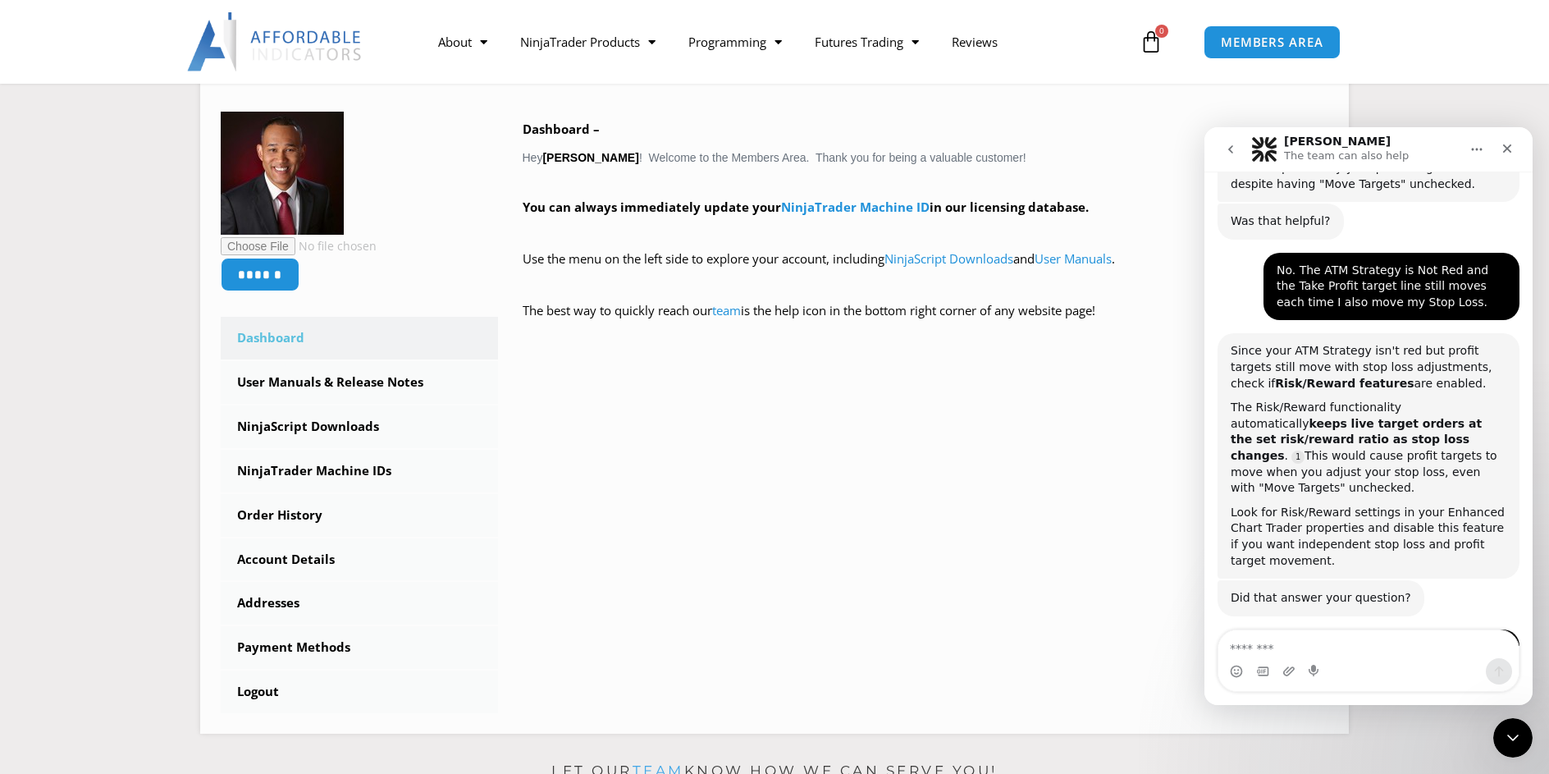
scroll to position [1556, 0]
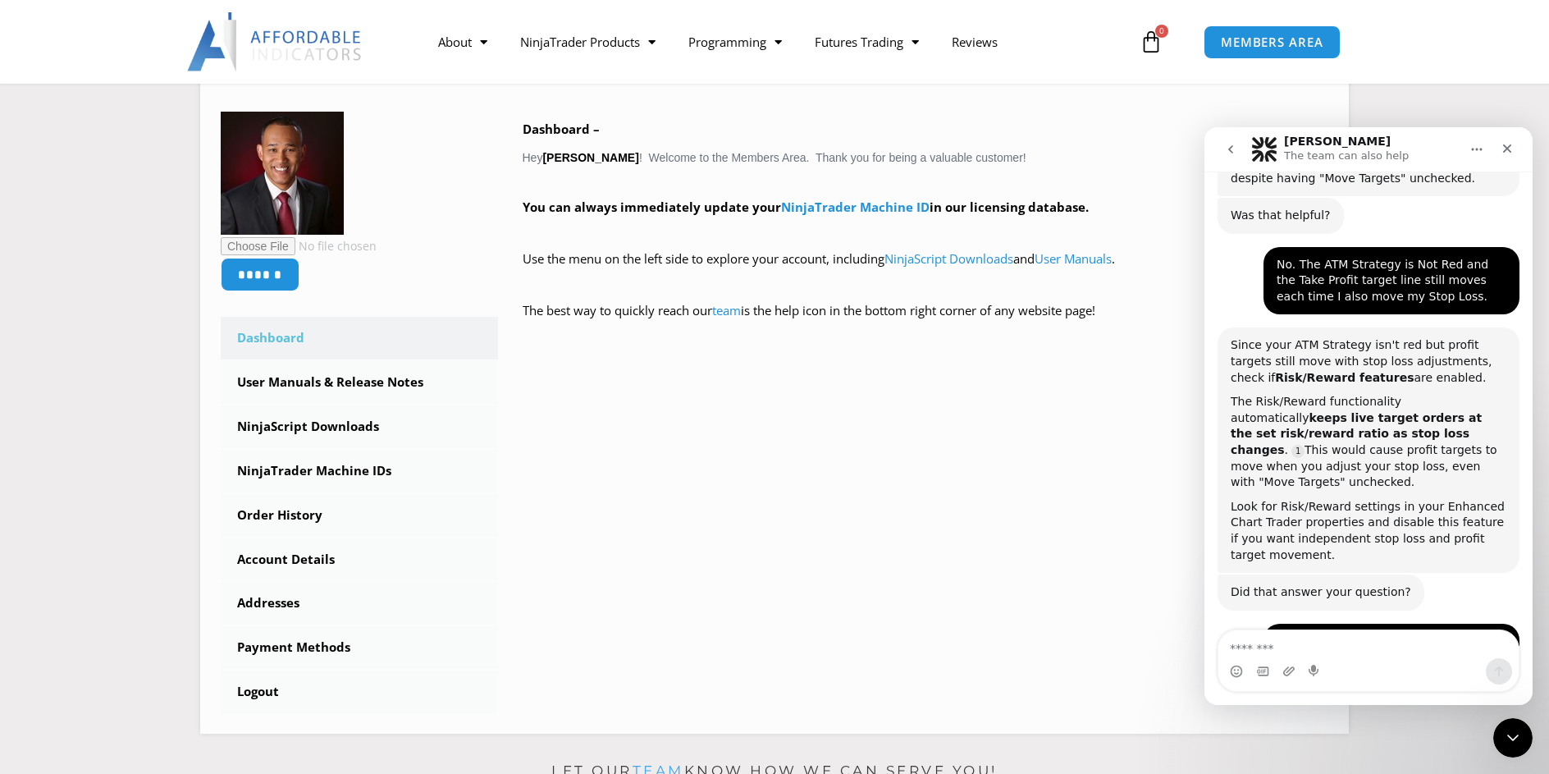
click at [1229, 149] on icon "go back" at bounding box center [1230, 149] width 5 height 8
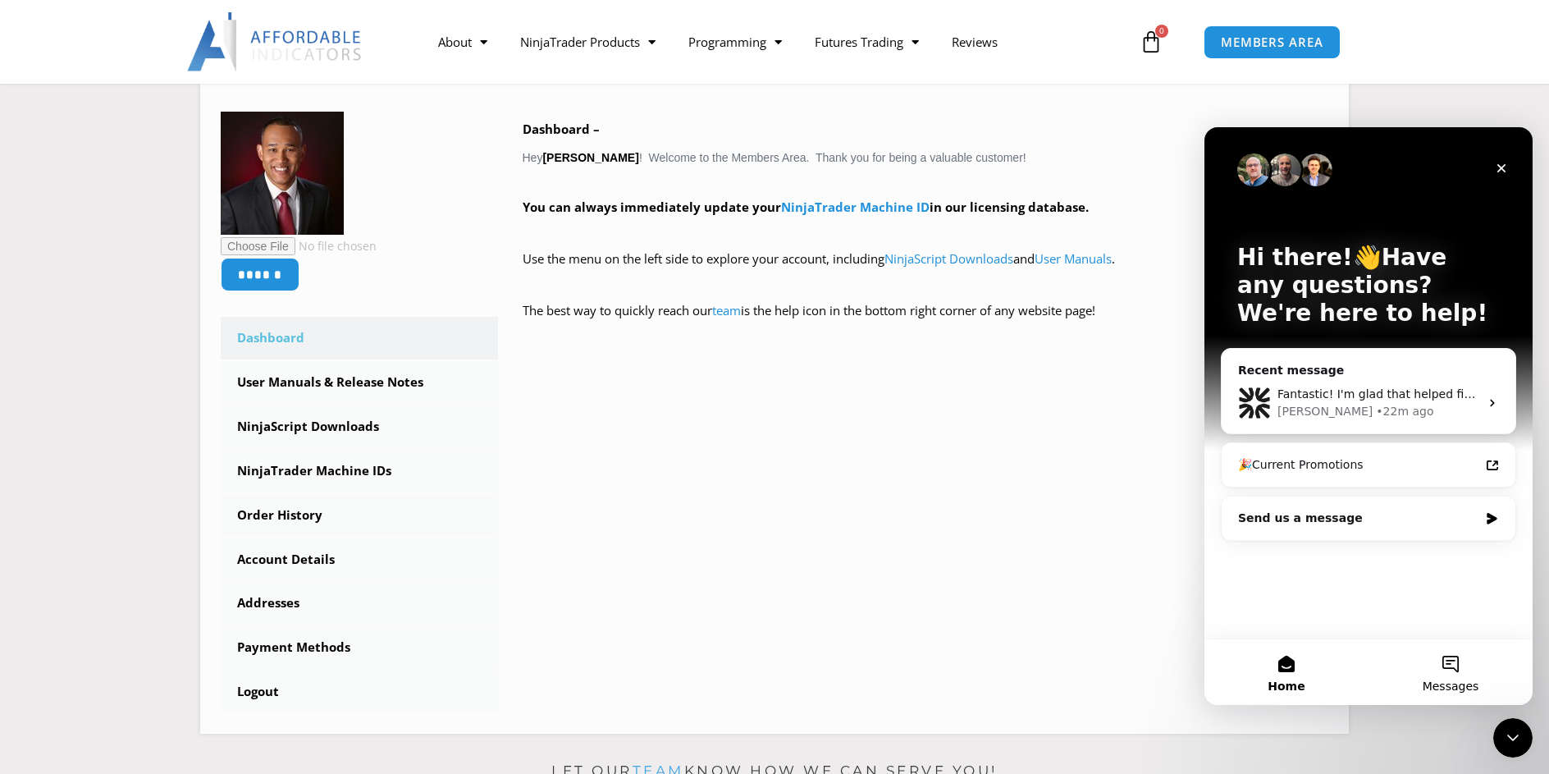
click at [1461, 669] on button "Messages" at bounding box center [1451, 672] width 164 height 66
